Goal: Information Seeking & Learning: Find specific fact

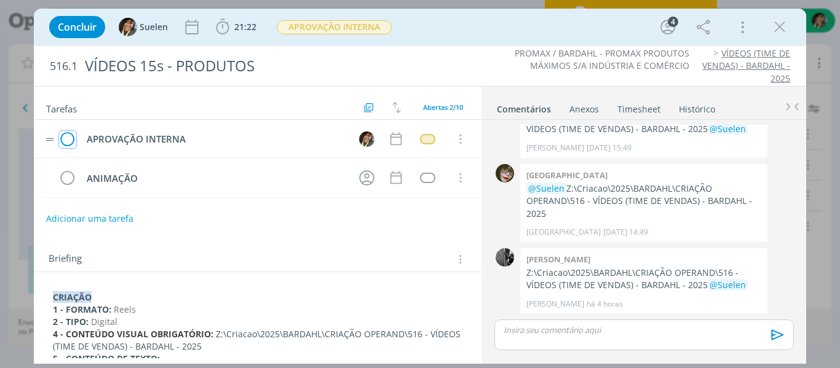
click at [66, 137] on icon "dialog" at bounding box center [67, 139] width 17 height 18
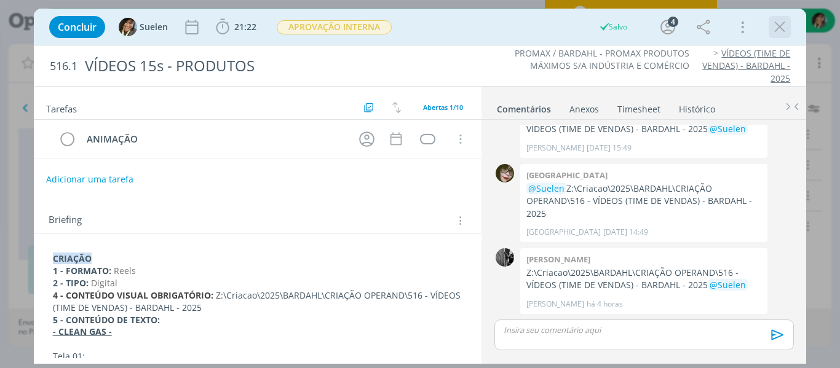
click at [780, 23] on icon "dialog" at bounding box center [780, 27] width 18 height 18
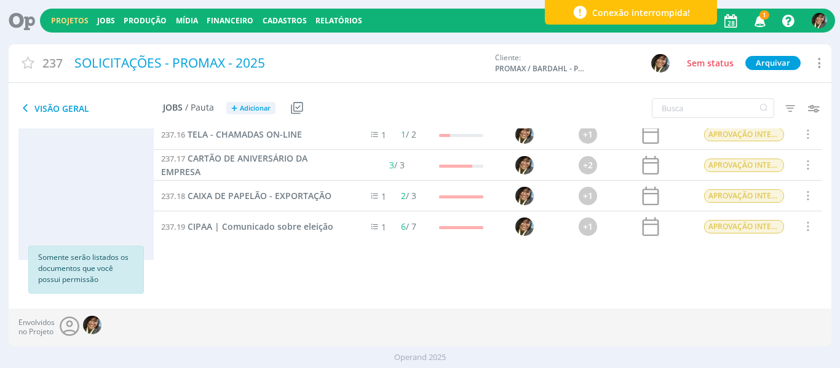
click at [753, 23] on icon "button" at bounding box center [761, 20] width 22 height 21
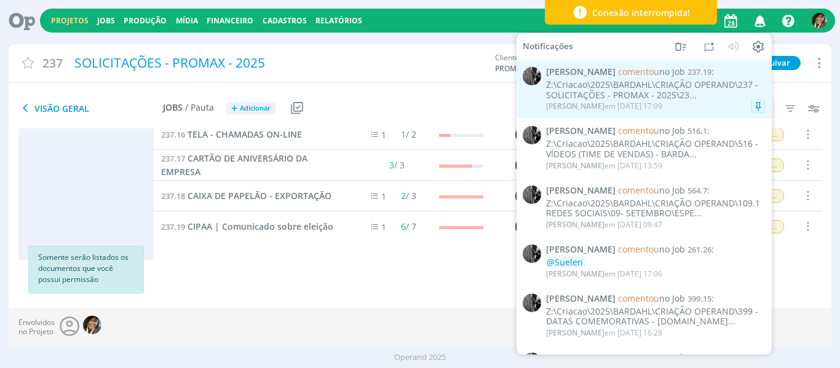
click at [680, 84] on div "Z:\Criacao\2025\BARDAHL\CRIAÇÃO OPERAND\237 - SOLICITAÇÕES - PROMAX - 2025\23..." at bounding box center [655, 90] width 219 height 21
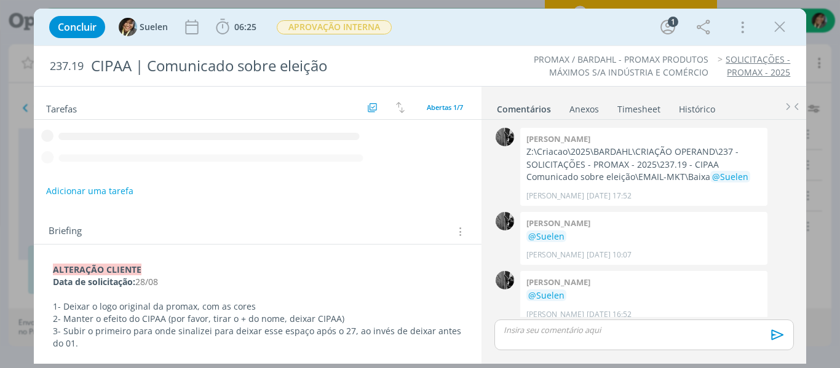
scroll to position [95, 0]
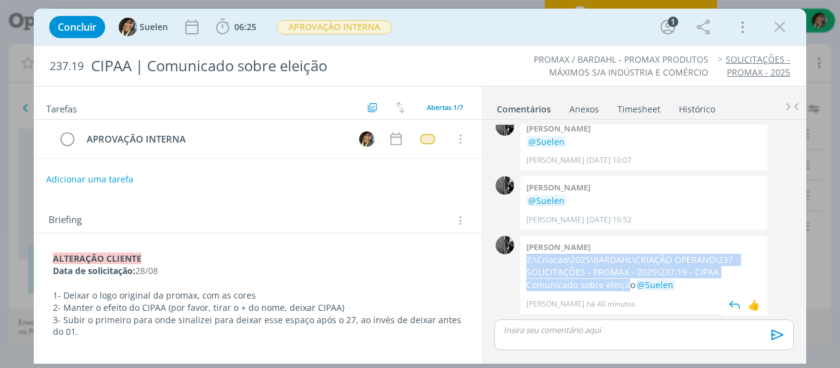
drag, startPoint x: 526, startPoint y: 259, endPoint x: 577, endPoint y: 283, distance: 56.4
click at [577, 283] on div "[PERSON_NAME]:\Criacao\2025\BARDAHL\CRIAÇÃO OPERAND\237 - SOLICITAÇÕES - PROMAX…" at bounding box center [643, 275] width 247 height 78
copy p "Z:\Criacao\2025\BARDAHL\CRIAÇÃO OPERAND\237 - SOLICITAÇÕES - PROMAX - 2025\237.…"
